Goal: Transaction & Acquisition: Download file/media

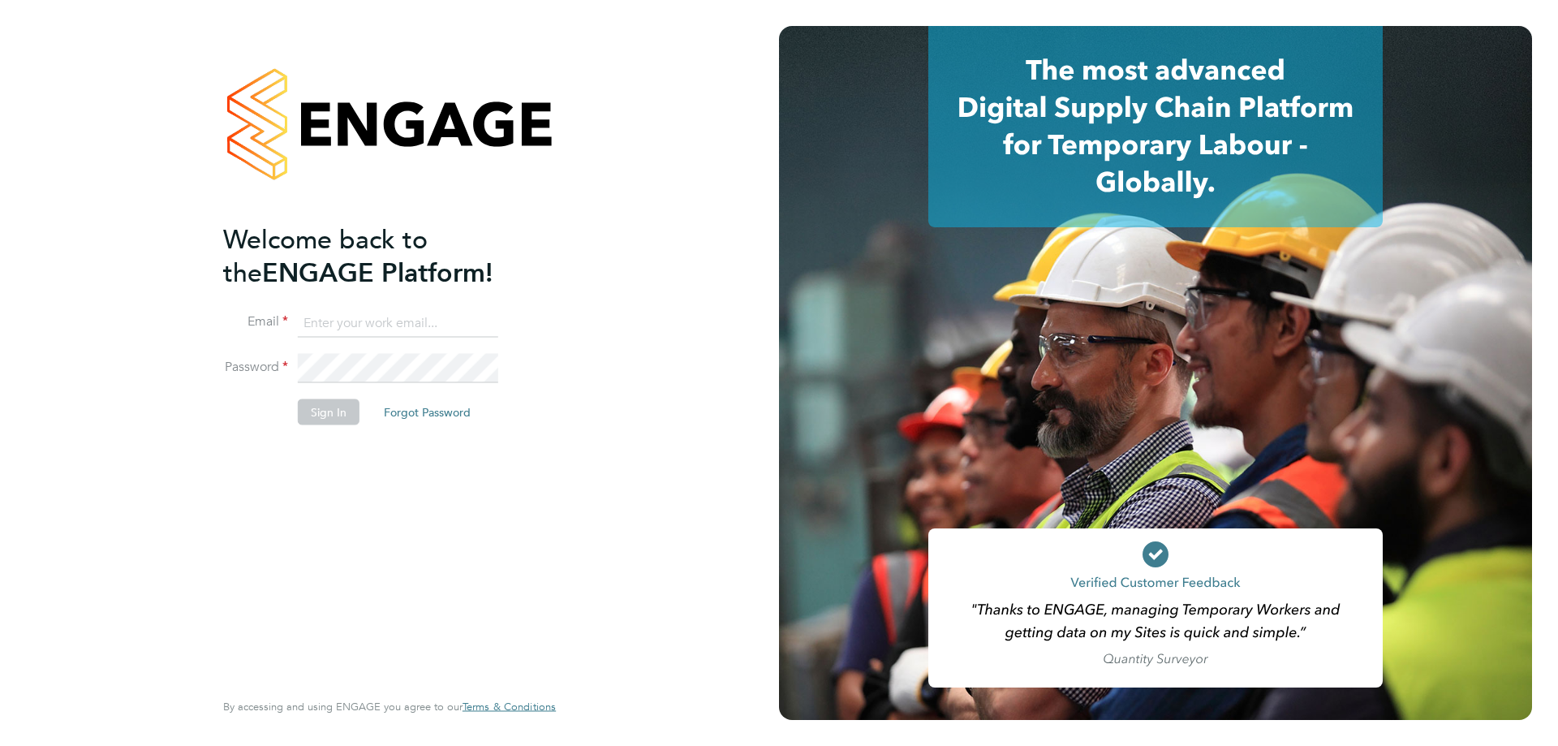
type input "[PERSON_NAME][EMAIL_ADDRESS][DOMAIN_NAME]"
click at [328, 416] on button "Sign In" at bounding box center [329, 411] width 62 height 26
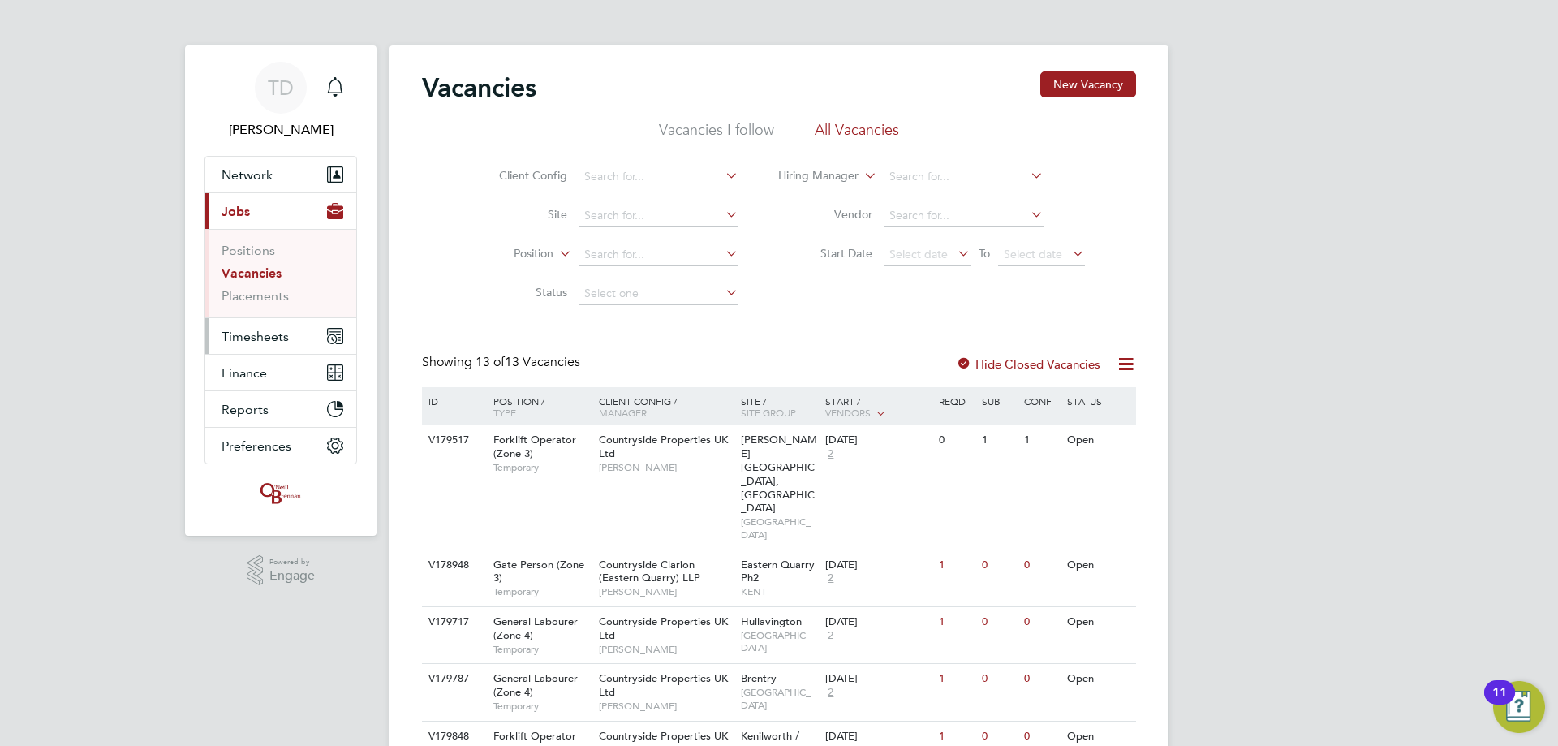
click at [279, 341] on span "Timesheets" at bounding box center [255, 336] width 67 height 15
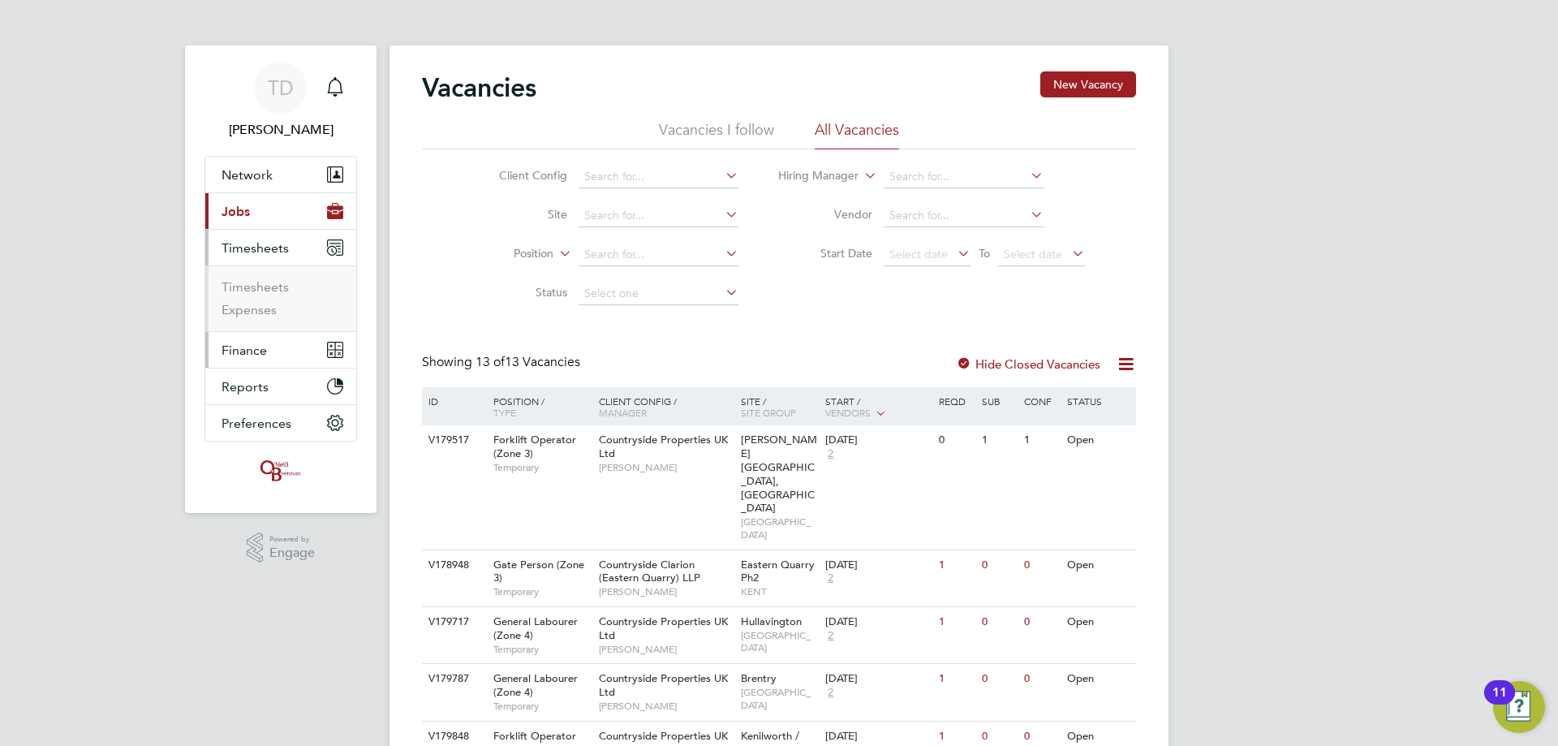
click at [260, 353] on span "Finance" at bounding box center [244, 349] width 45 height 15
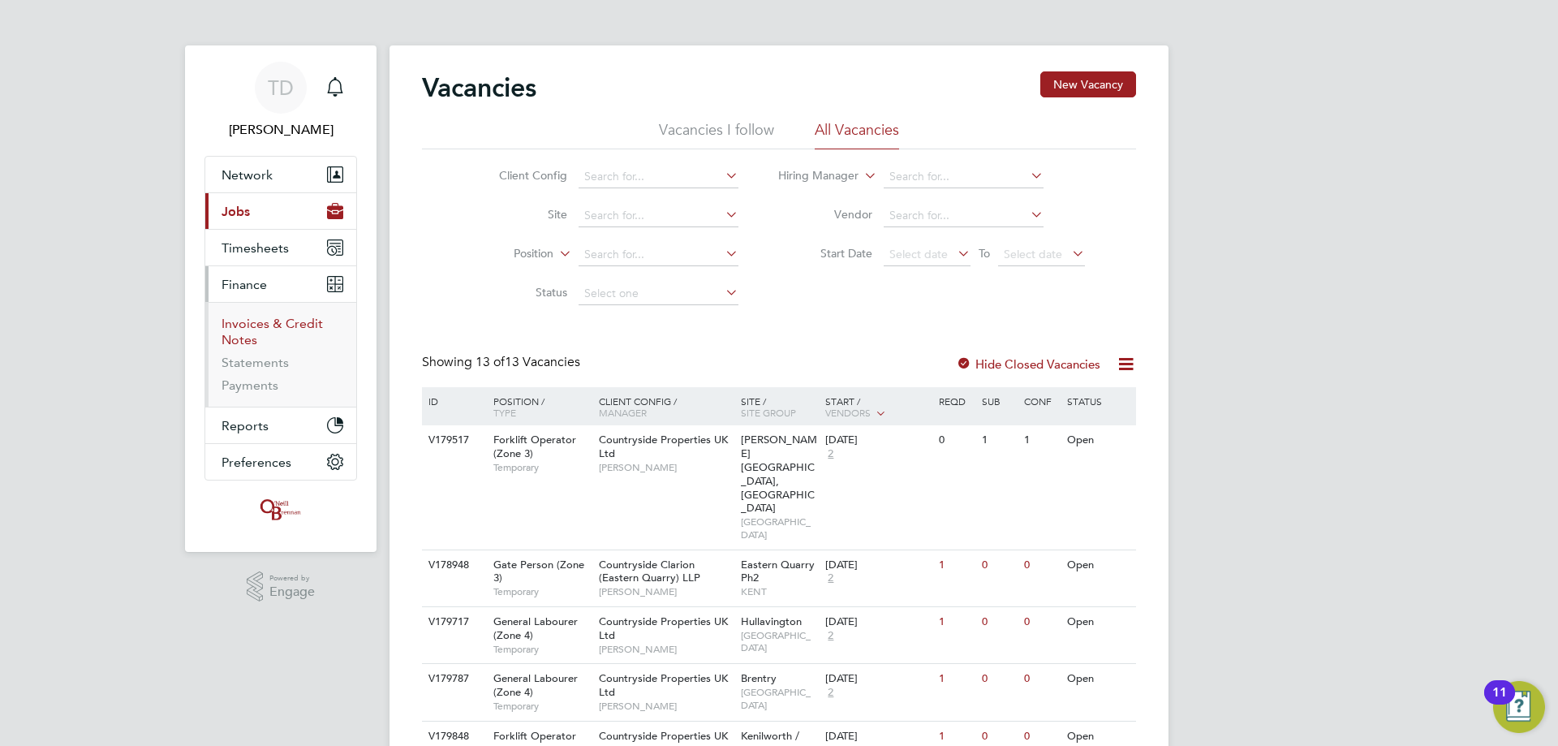
click at [253, 321] on link "Invoices & Credit Notes" at bounding box center [272, 332] width 101 height 32
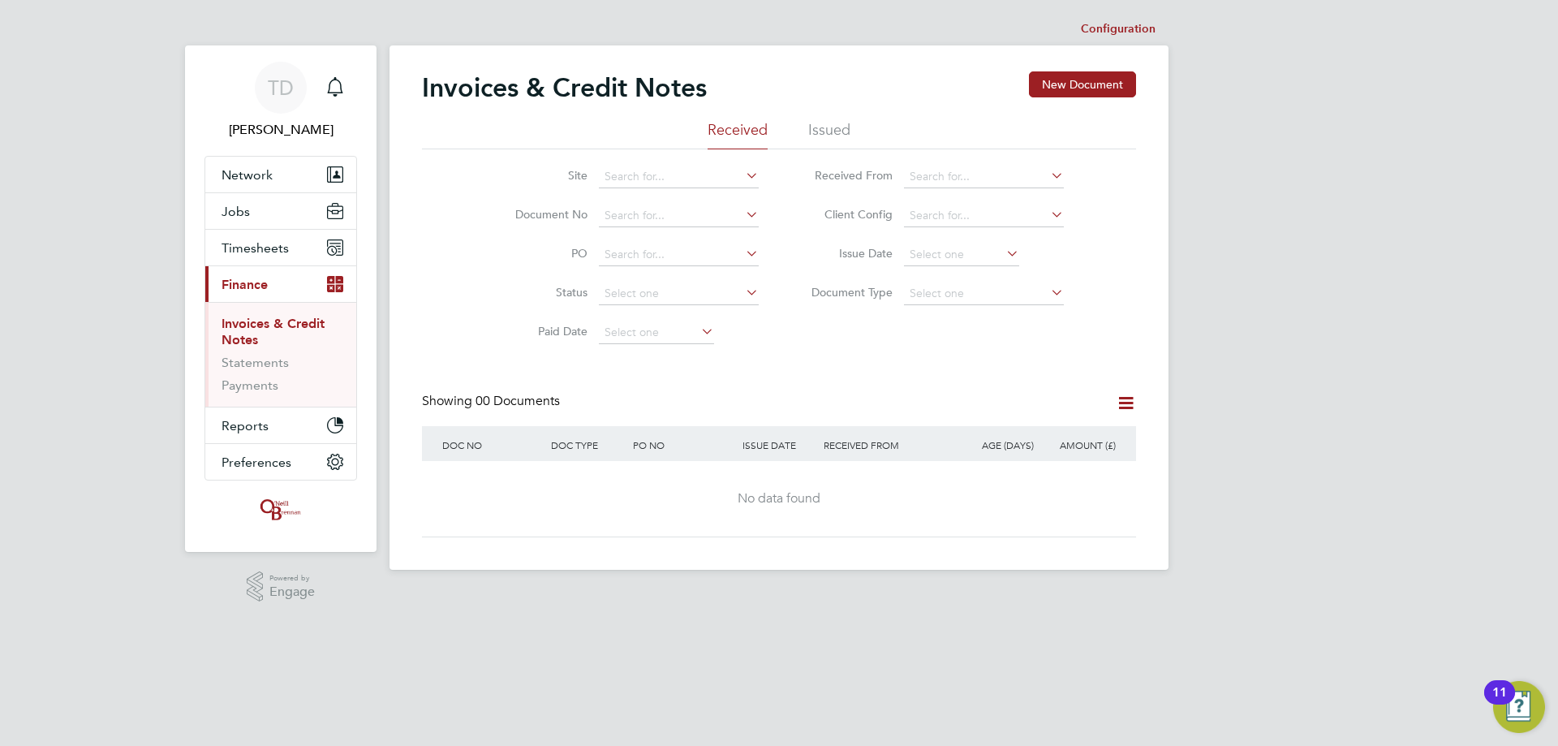
click at [819, 127] on li "Issued" at bounding box center [829, 134] width 42 height 29
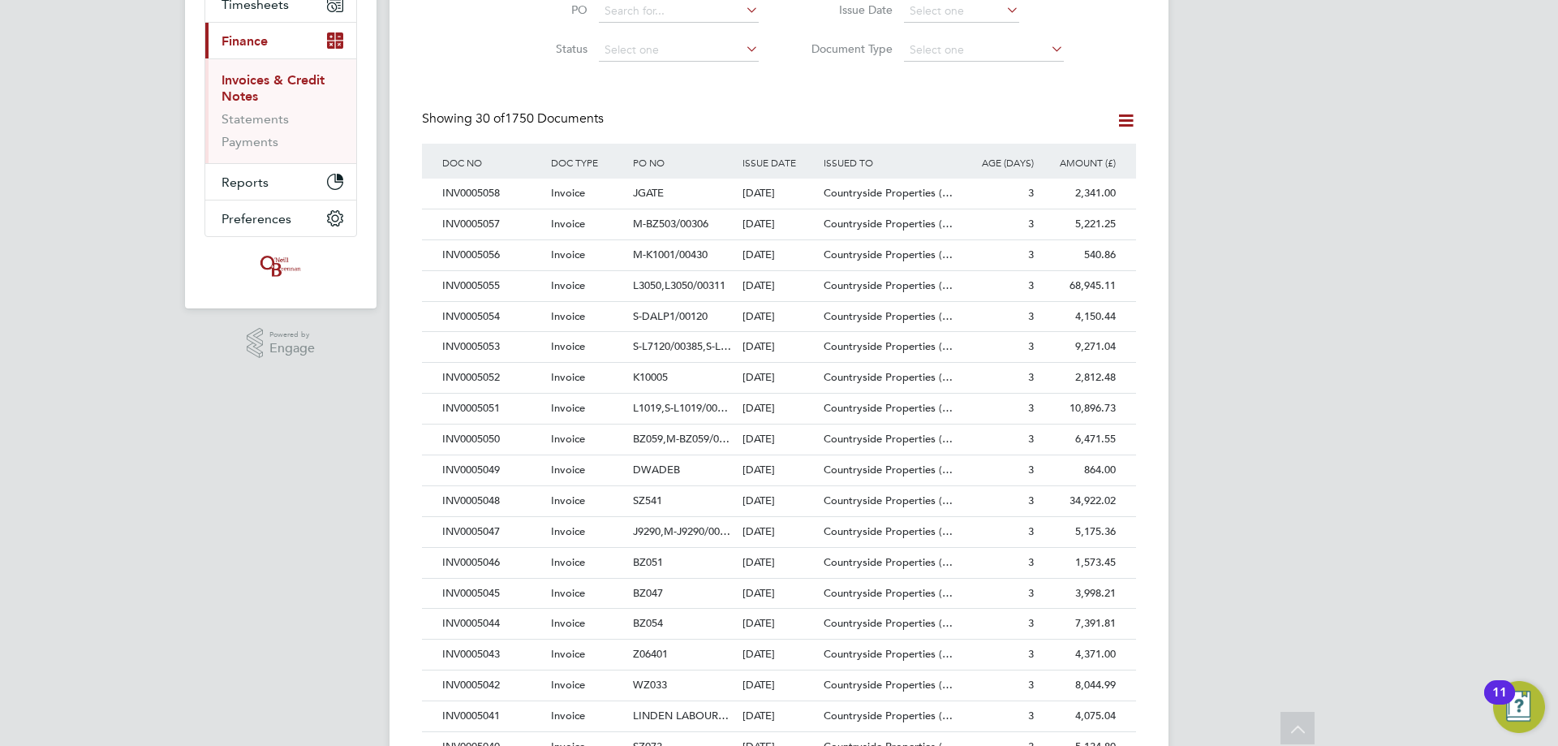
click at [1082, 159] on div "AMOUNT (£)" at bounding box center [1079, 162] width 82 height 37
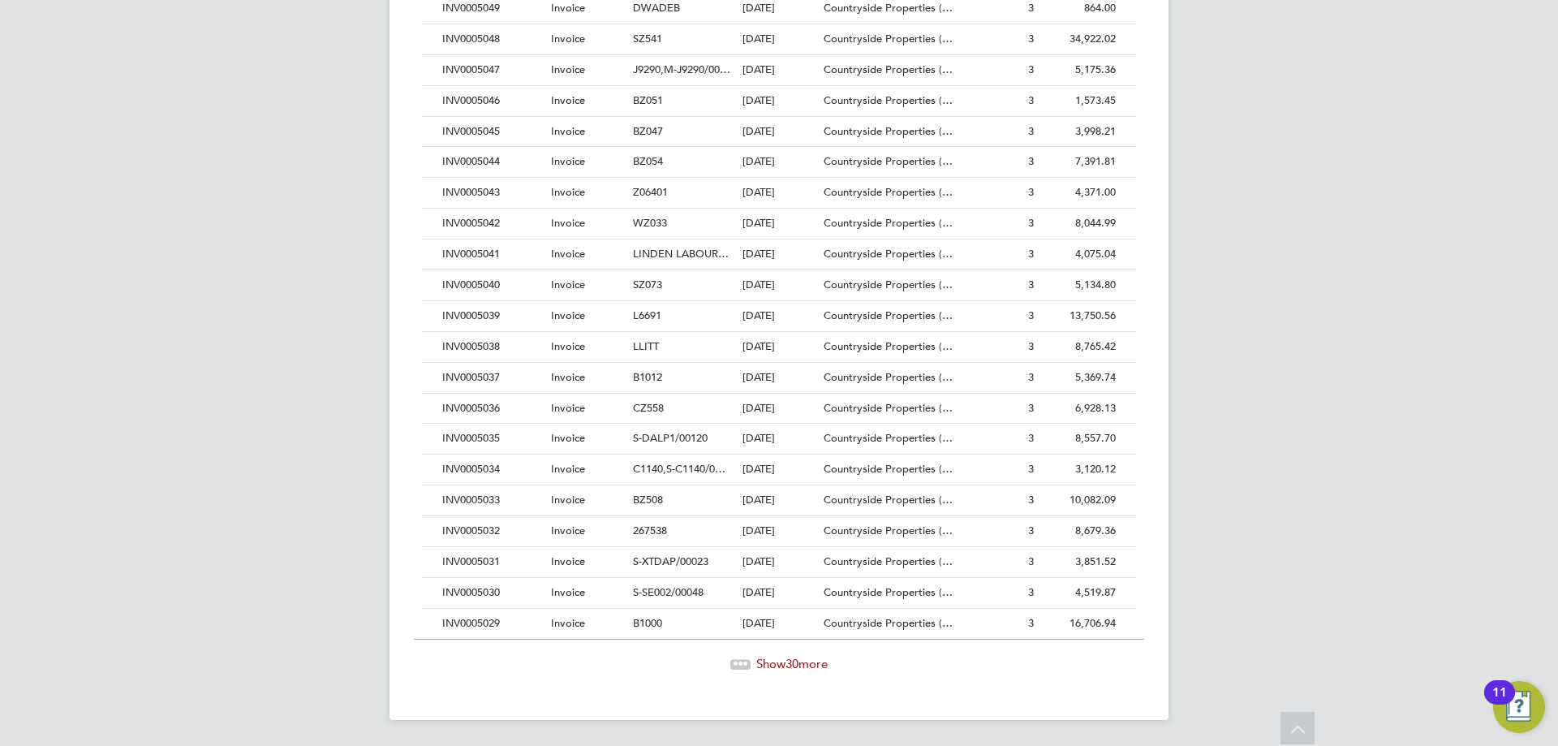
click at [797, 665] on span "30" at bounding box center [791, 663] width 13 height 15
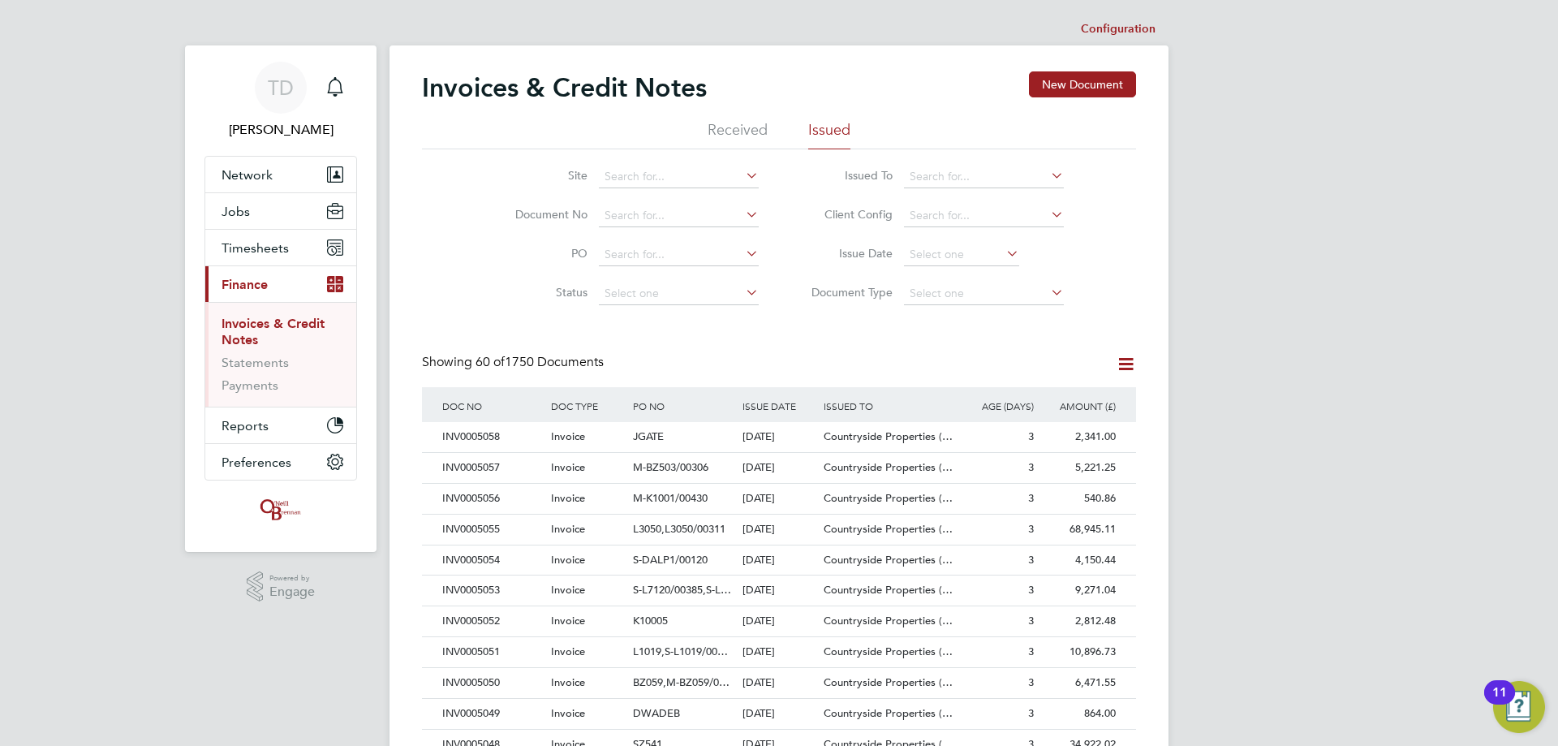
click at [1126, 367] on icon at bounding box center [1126, 364] width 20 height 20
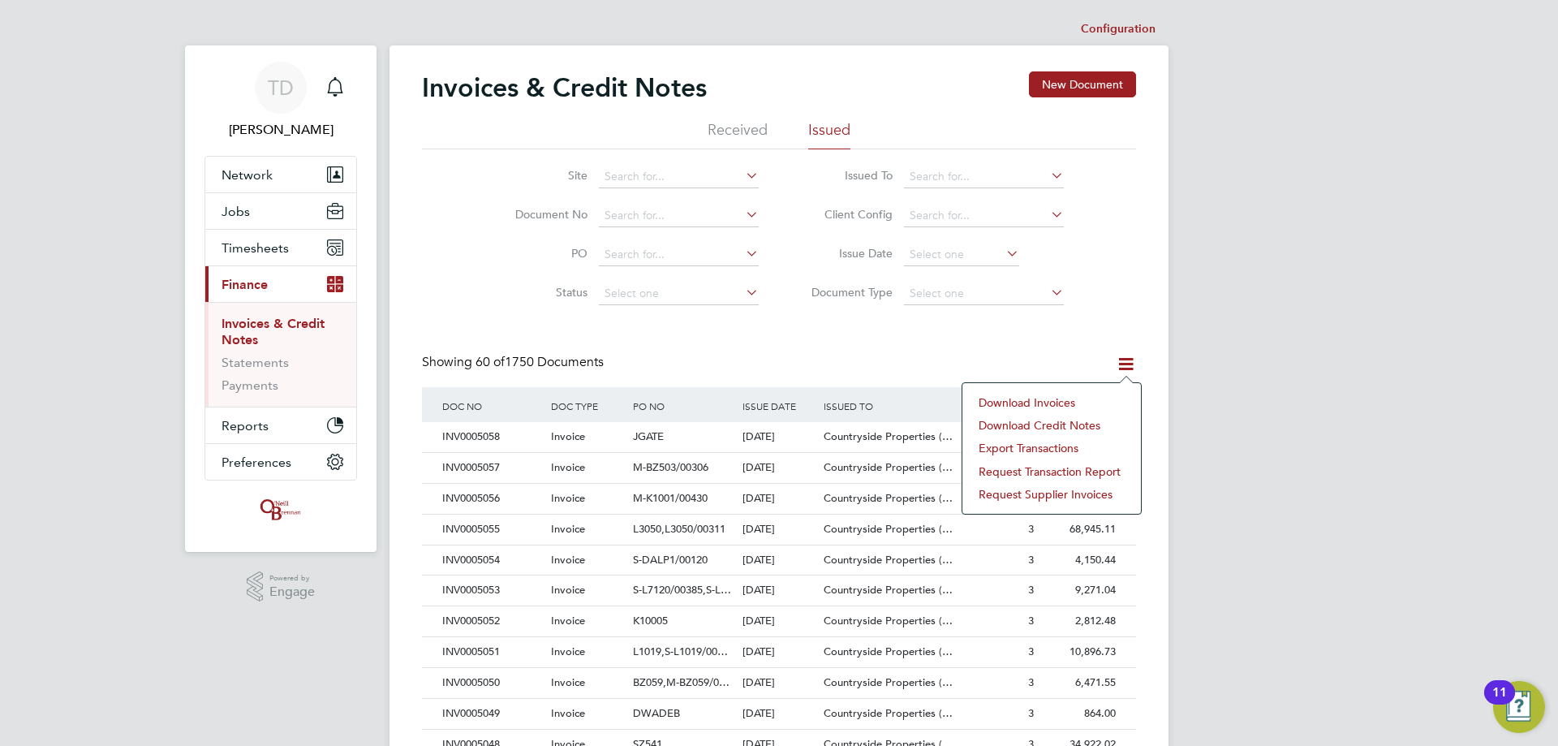
click at [1030, 401] on li "Download invoices" at bounding box center [1051, 402] width 162 height 23
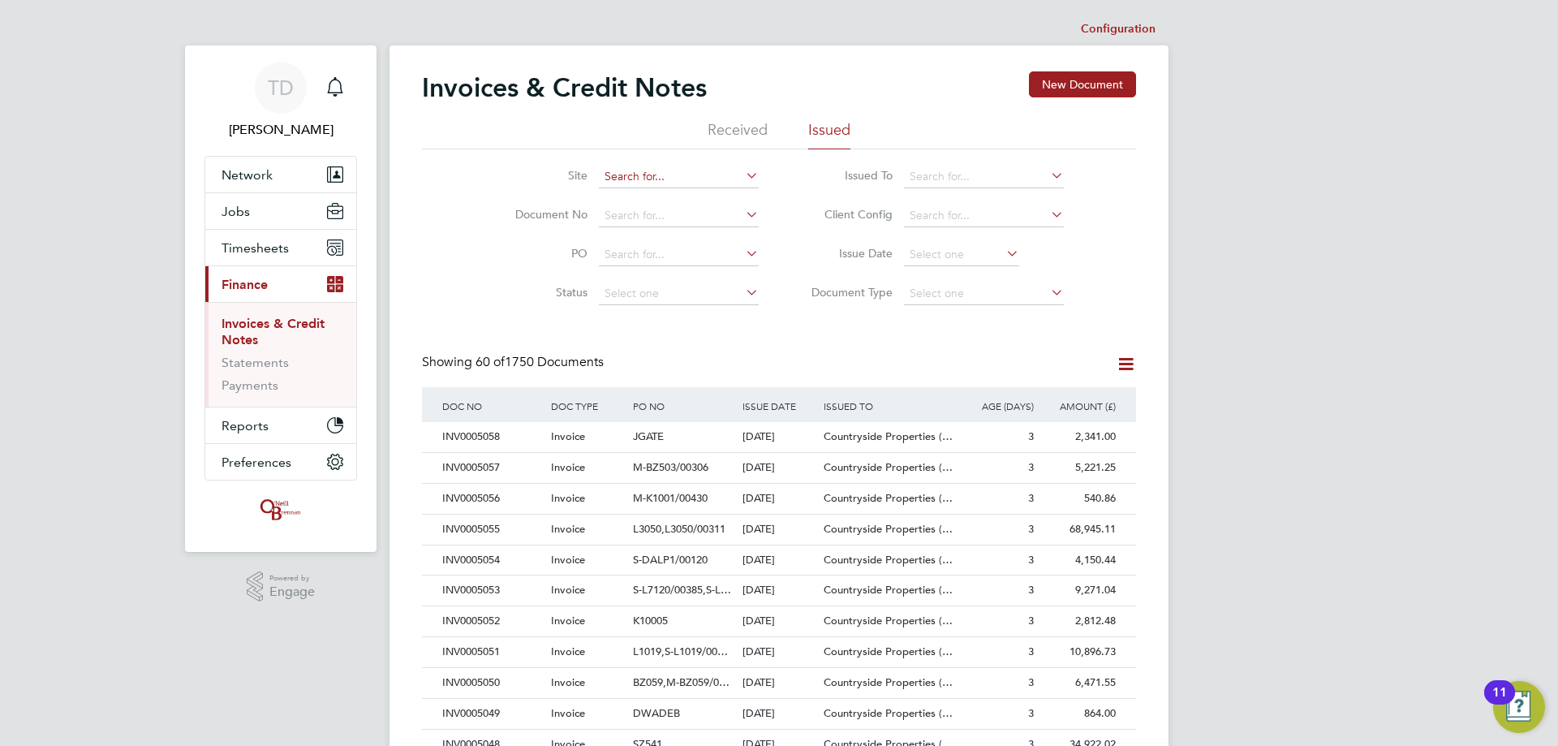
click at [628, 181] on input at bounding box center [679, 177] width 160 height 23
click at [657, 192] on li "[GEOGRAPHIC_DATA]" at bounding box center [678, 199] width 161 height 22
type input "[GEOGRAPHIC_DATA]"
click at [453, 467] on div "INV0004935" at bounding box center [492, 468] width 109 height 30
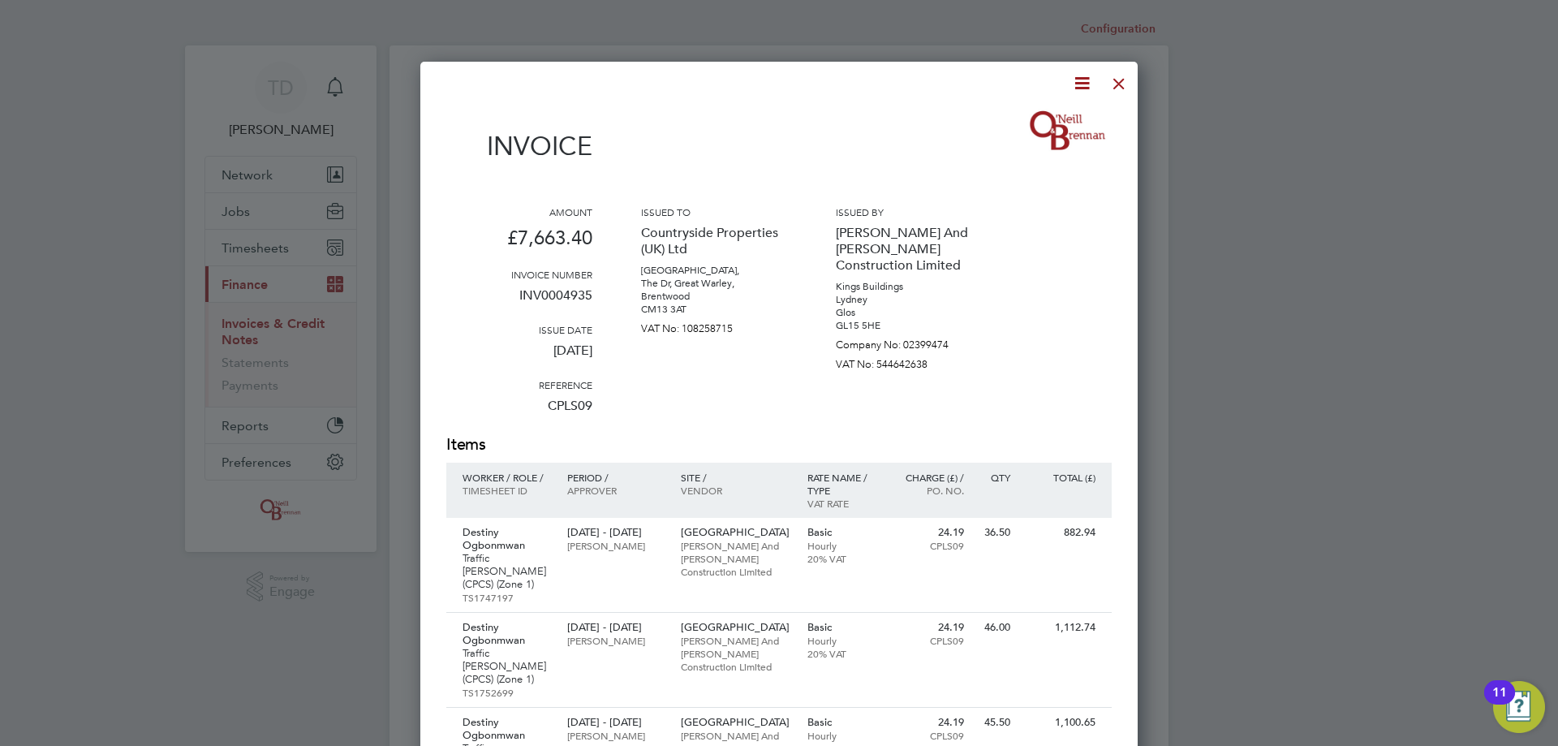
click at [1079, 83] on icon at bounding box center [1082, 83] width 20 height 20
click at [1037, 115] on li "Download Invoice" at bounding box center [1033, 121] width 112 height 23
click at [1121, 84] on div at bounding box center [1118, 79] width 29 height 29
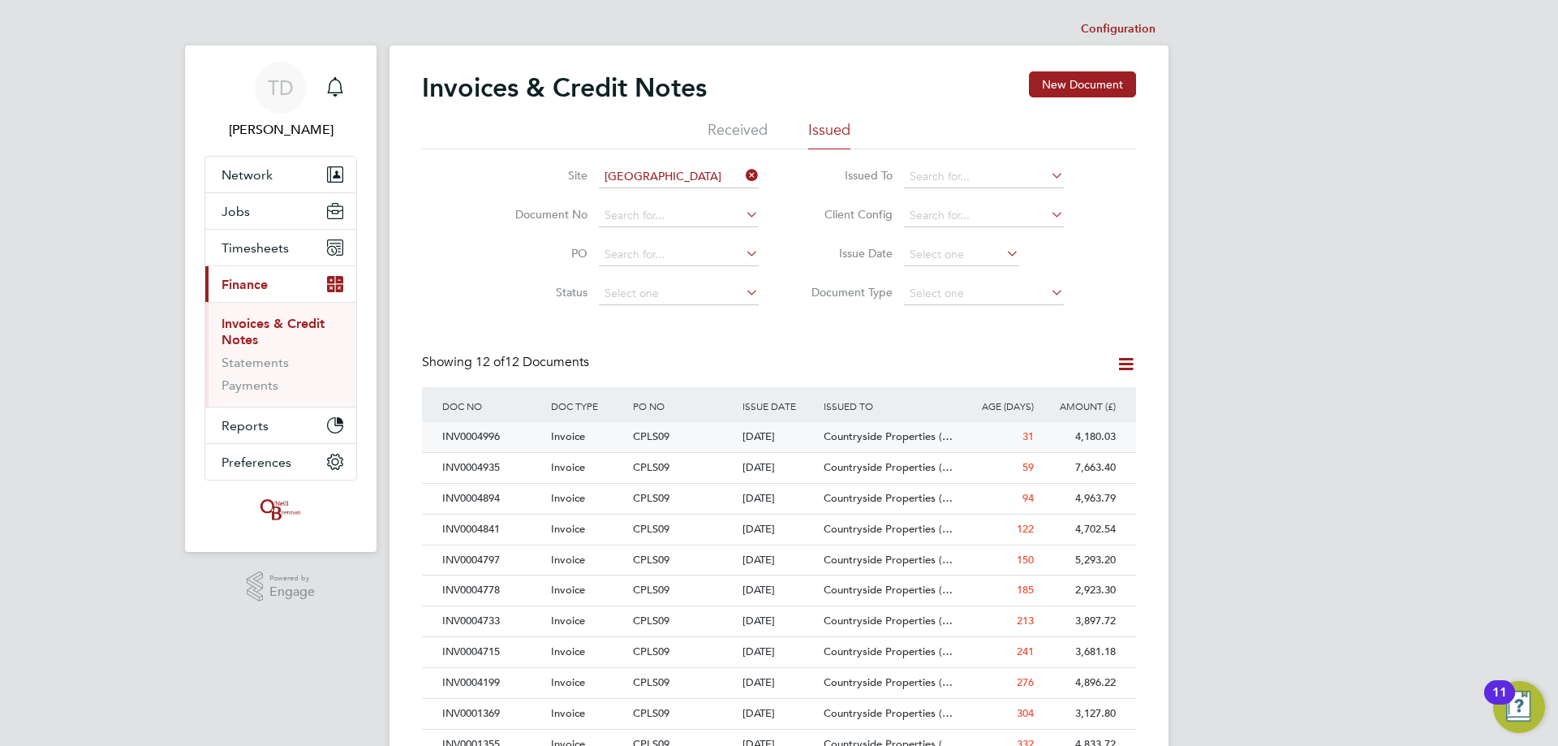
click at [471, 435] on div "INV0004996" at bounding box center [492, 437] width 109 height 30
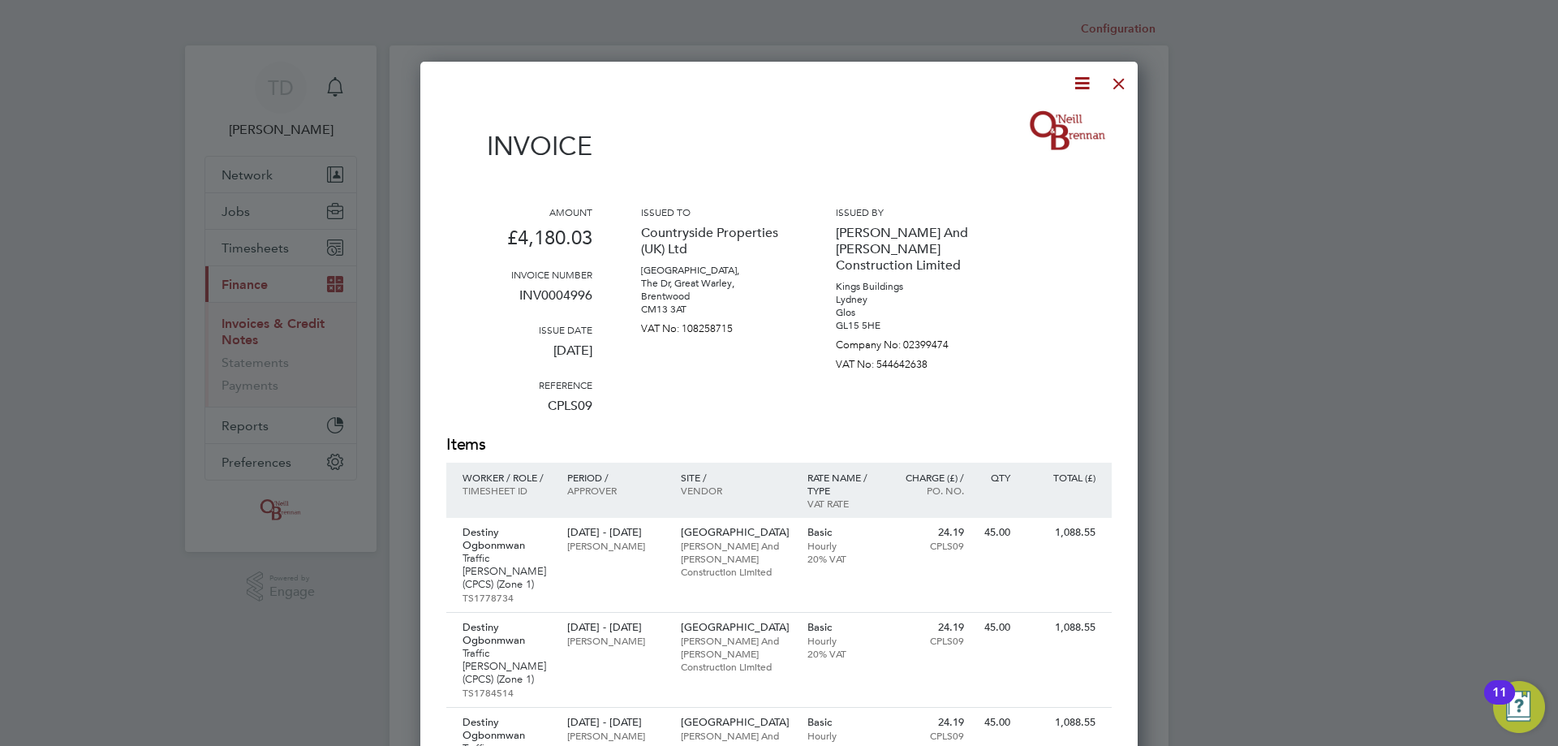
click at [1084, 81] on icon at bounding box center [1082, 83] width 20 height 20
click at [1026, 114] on li "Download Invoice" at bounding box center [1033, 121] width 112 height 23
